Goal: Navigation & Orientation: Find specific page/section

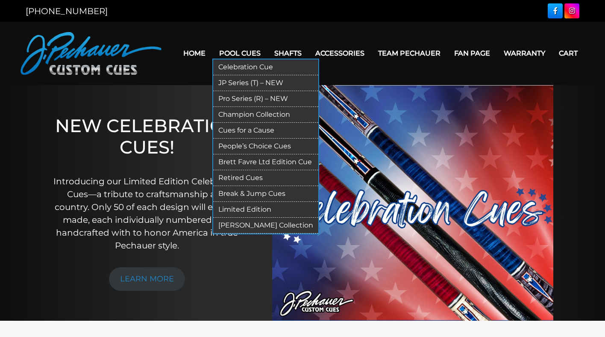
click at [256, 116] on link "Champion Collection" at bounding box center [265, 115] width 105 height 16
click at [259, 100] on link "Pro Series (R) – NEW" at bounding box center [265, 99] width 105 height 16
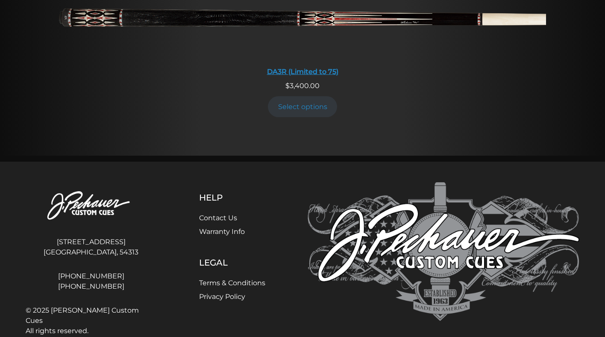
scroll to position [1684, 0]
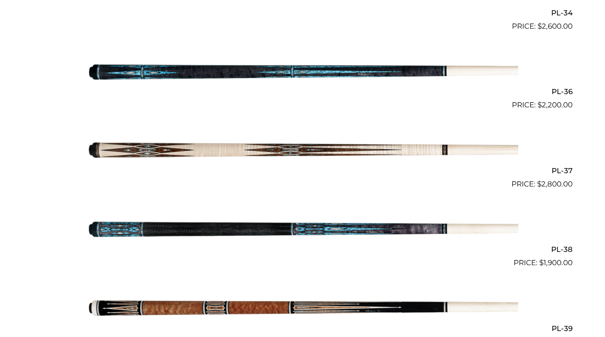
scroll to position [2474, 0]
